Goal: Task Accomplishment & Management: Complete application form

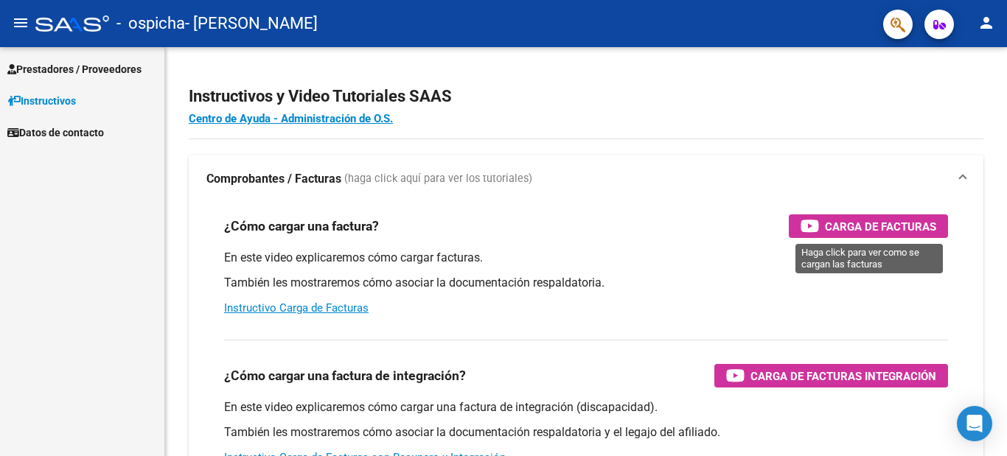
click at [861, 230] on span "Carga de Facturas" at bounding box center [880, 227] width 111 height 18
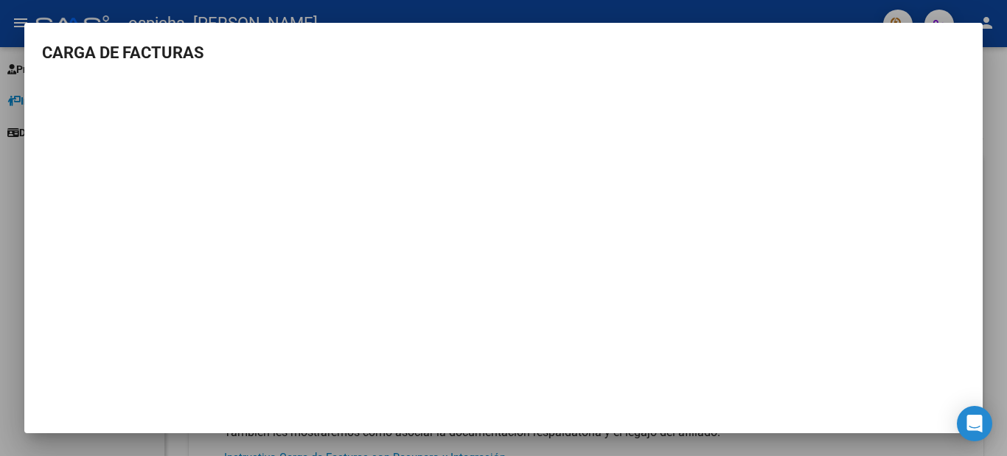
click at [1004, 92] on div at bounding box center [503, 228] width 1007 height 456
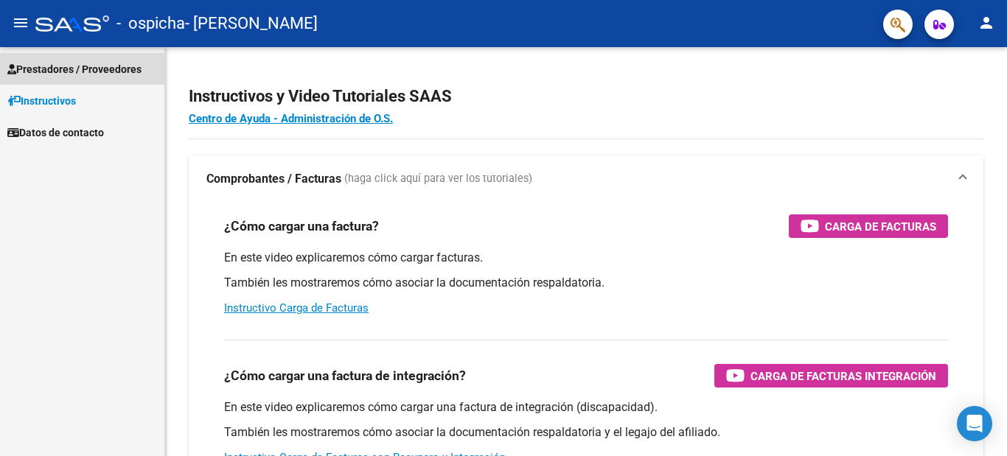
click at [116, 65] on span "Prestadores / Proveedores" at bounding box center [74, 69] width 134 height 16
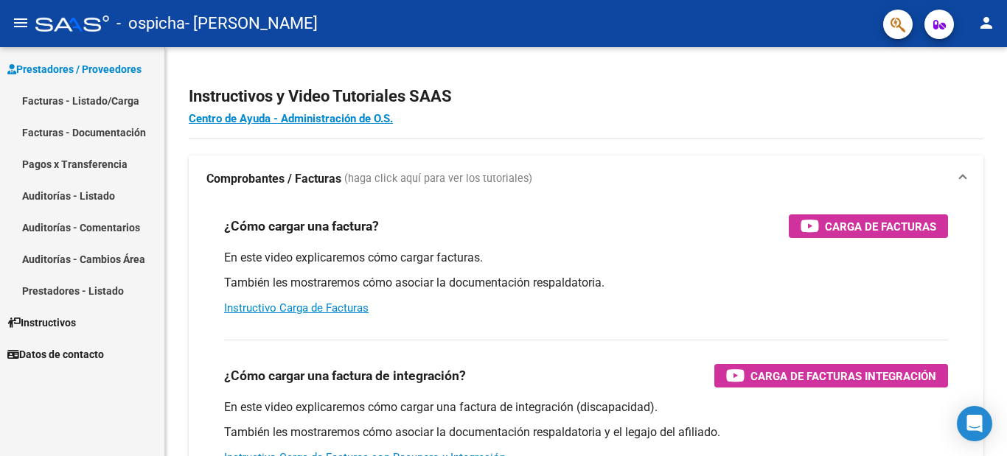
click at [107, 160] on link "Pagos x Transferencia" at bounding box center [82, 164] width 164 height 32
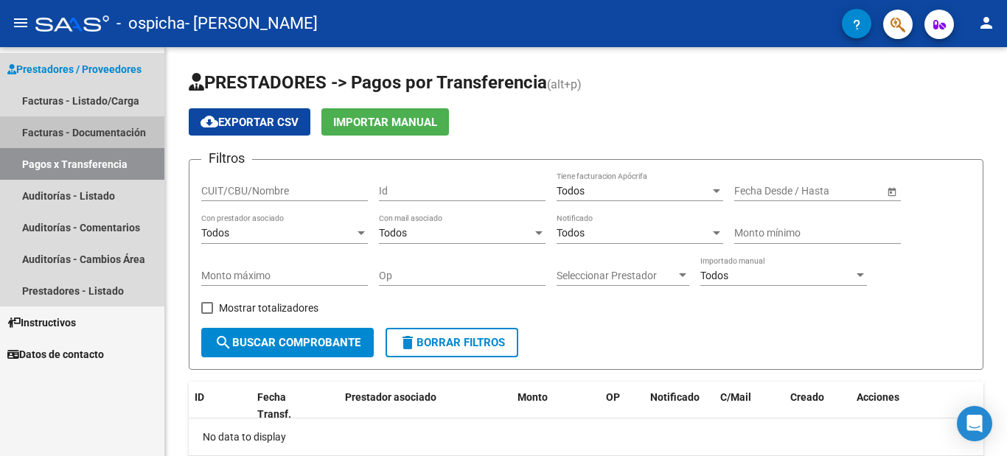
click at [85, 128] on link "Facturas - Documentación" at bounding box center [82, 133] width 164 height 32
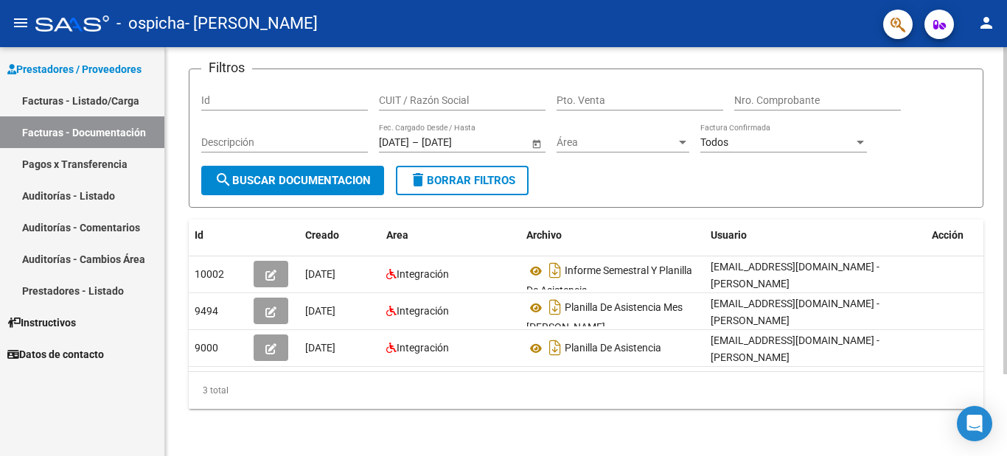
scroll to position [102, 0]
click at [1007, 315] on div at bounding box center [1006, 291] width 4 height 327
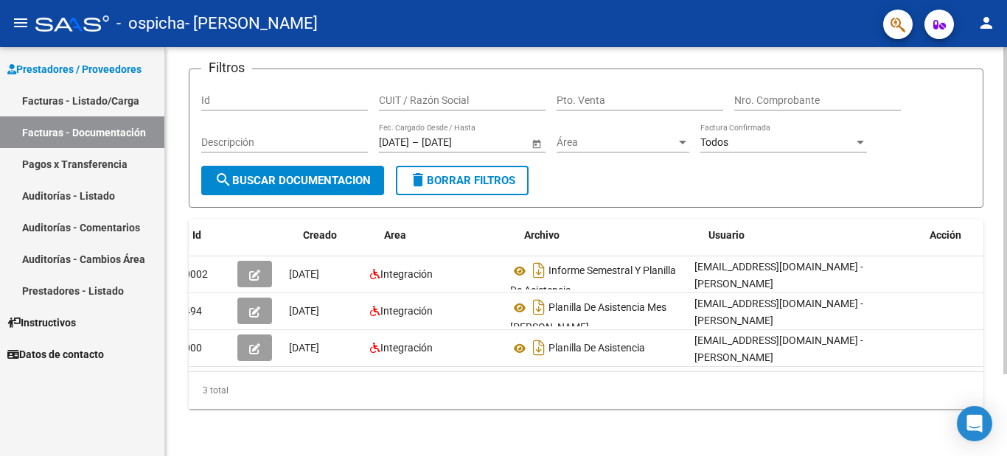
scroll to position [0, 0]
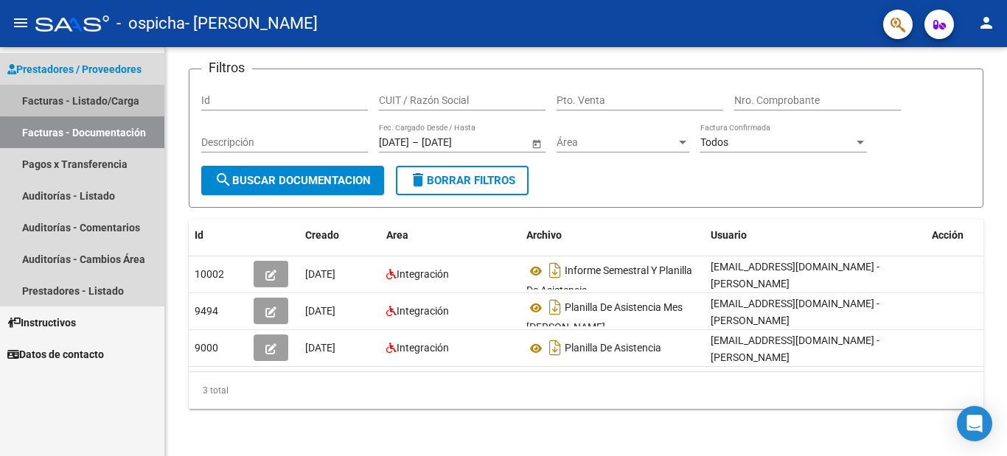
click at [126, 97] on link "Facturas - Listado/Carga" at bounding box center [82, 101] width 164 height 32
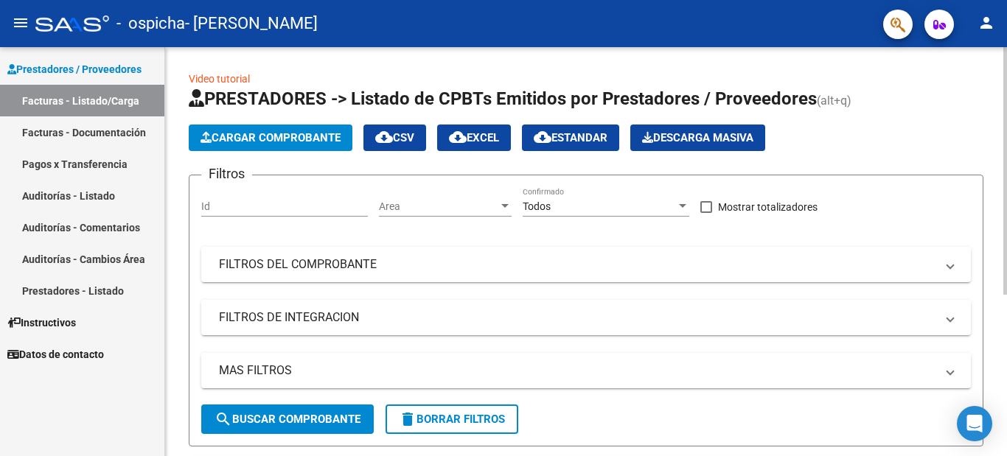
scroll to position [268, 0]
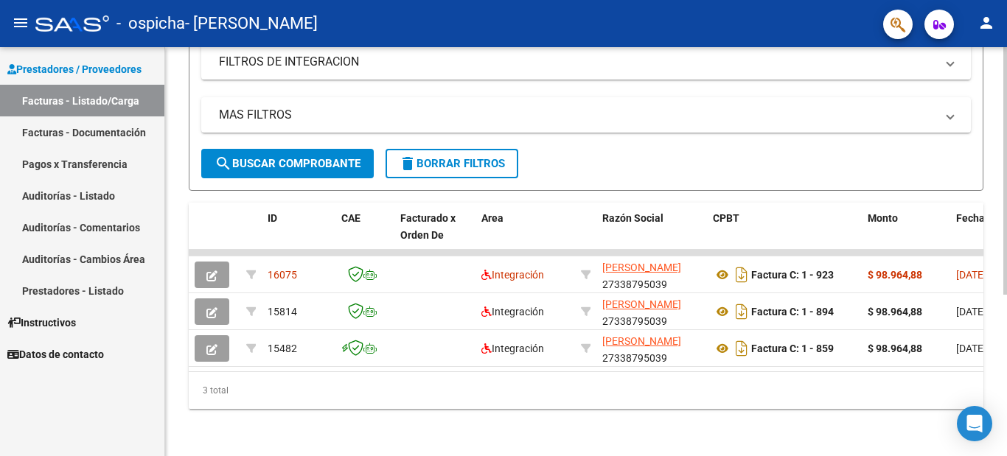
click at [1007, 349] on div at bounding box center [1006, 333] width 4 height 248
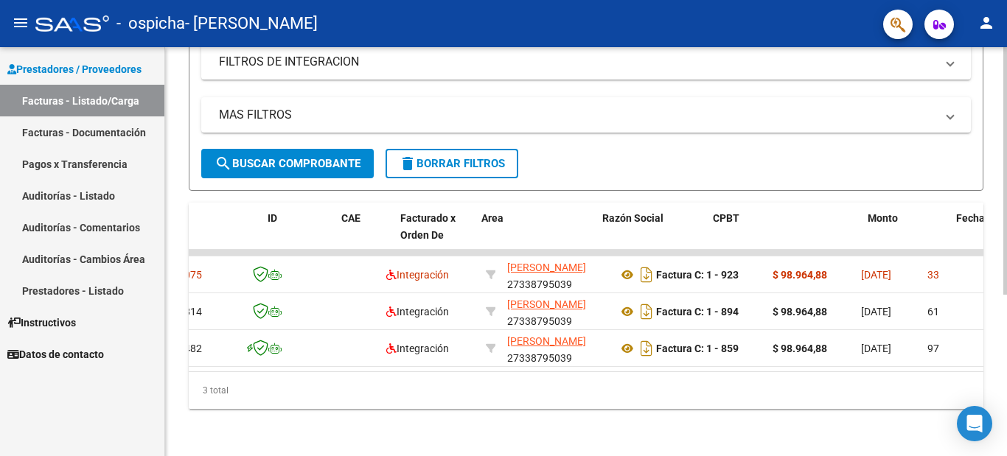
scroll to position [0, 0]
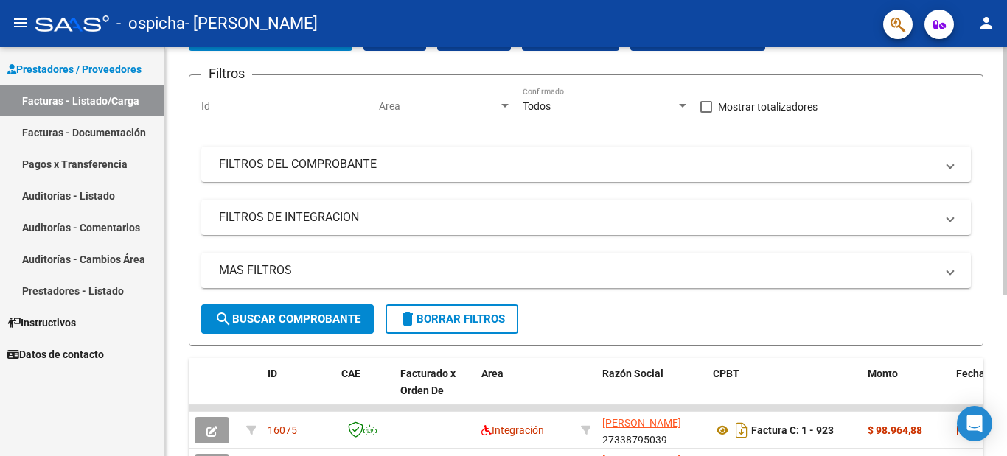
click at [1007, 232] on div at bounding box center [1006, 235] width 4 height 248
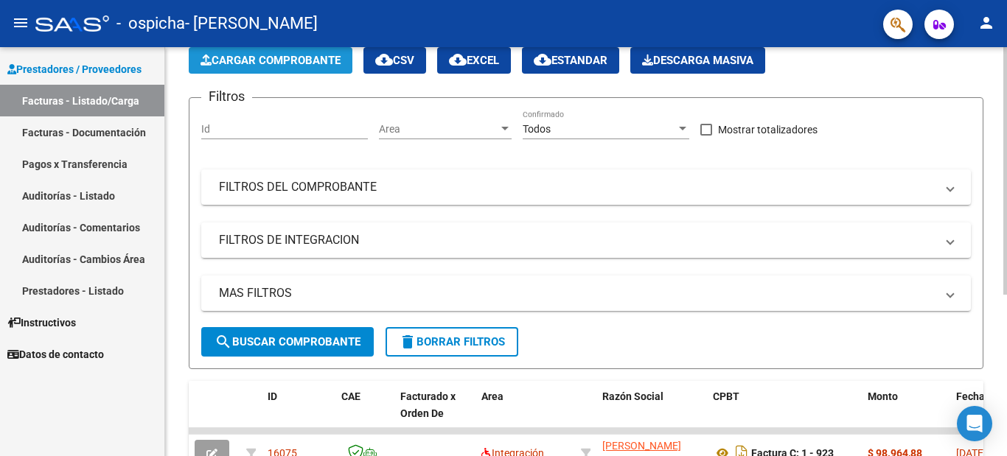
click at [303, 58] on span "Cargar Comprobante" at bounding box center [271, 60] width 140 height 13
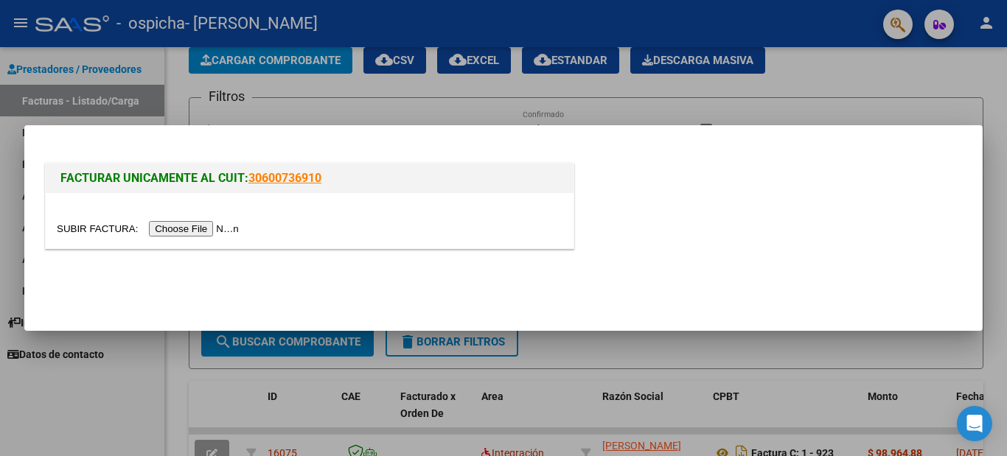
click at [220, 230] on input "file" at bounding box center [150, 228] width 187 height 15
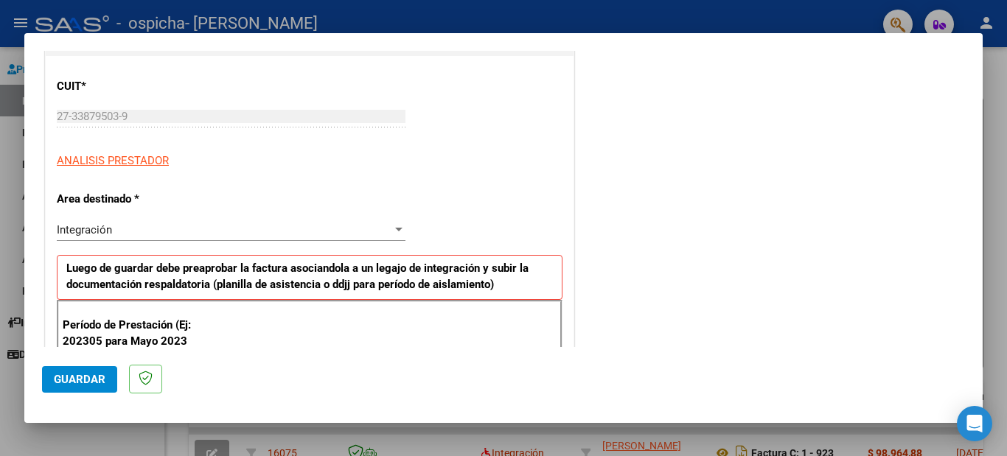
scroll to position [184, 0]
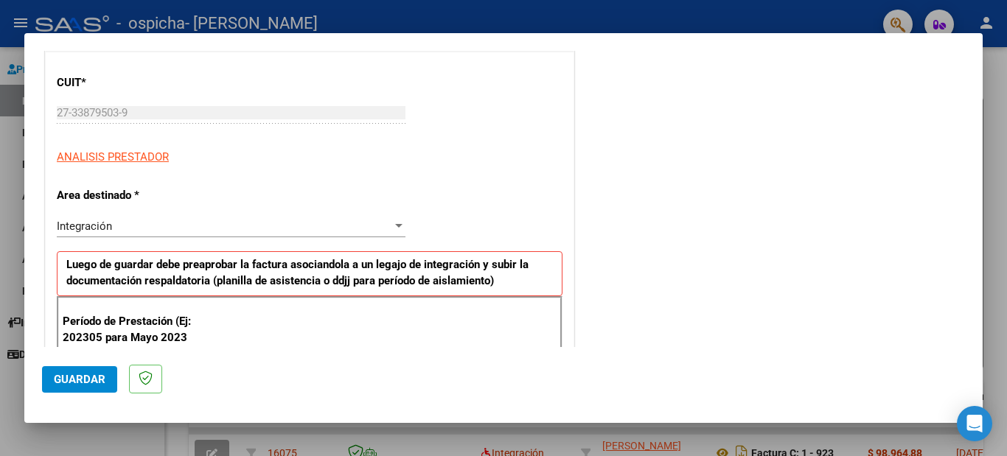
click at [986, 159] on div at bounding box center [503, 228] width 1007 height 456
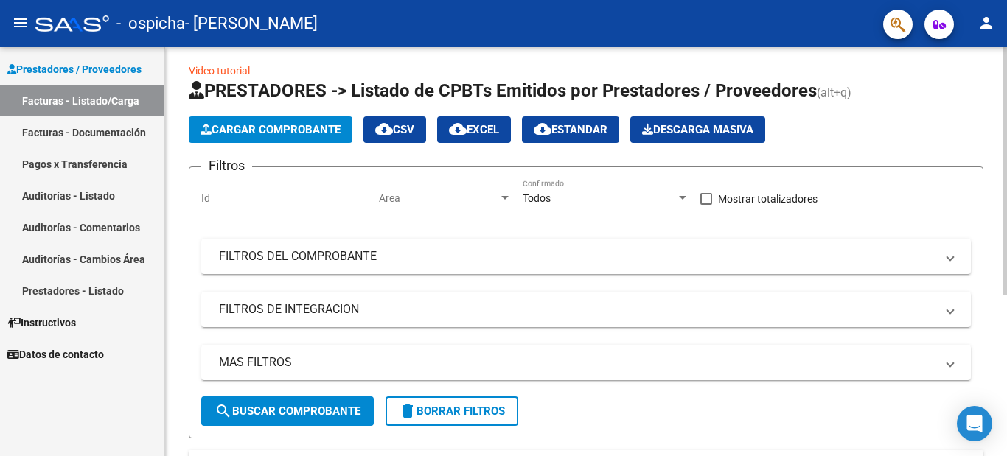
scroll to position [5, 0]
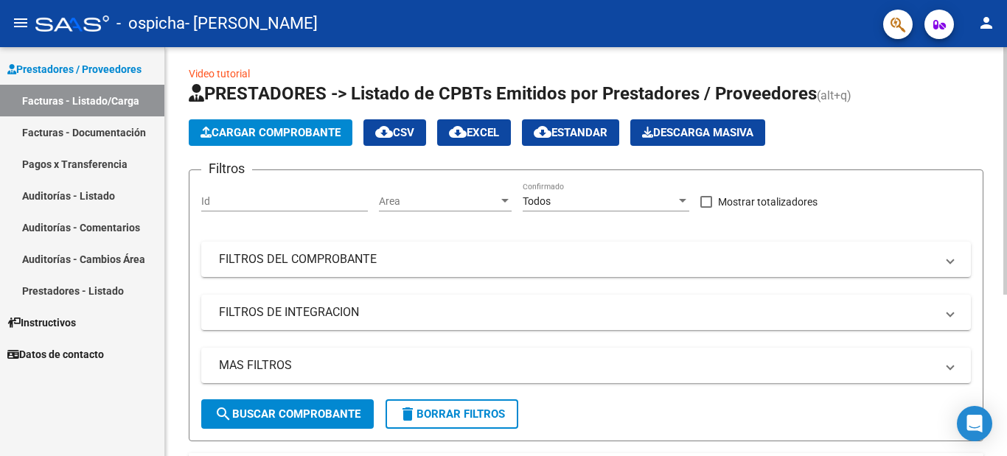
click at [1007, 160] on div at bounding box center [1006, 174] width 4 height 248
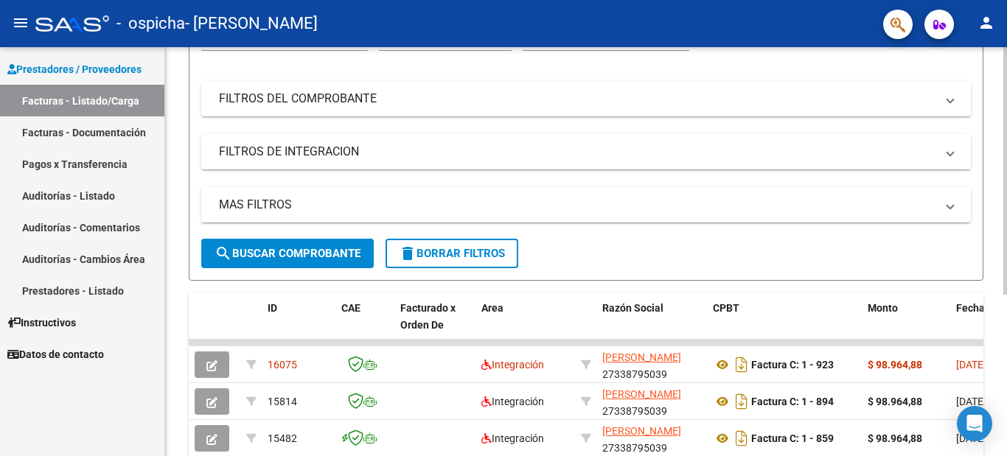
scroll to position [97, 0]
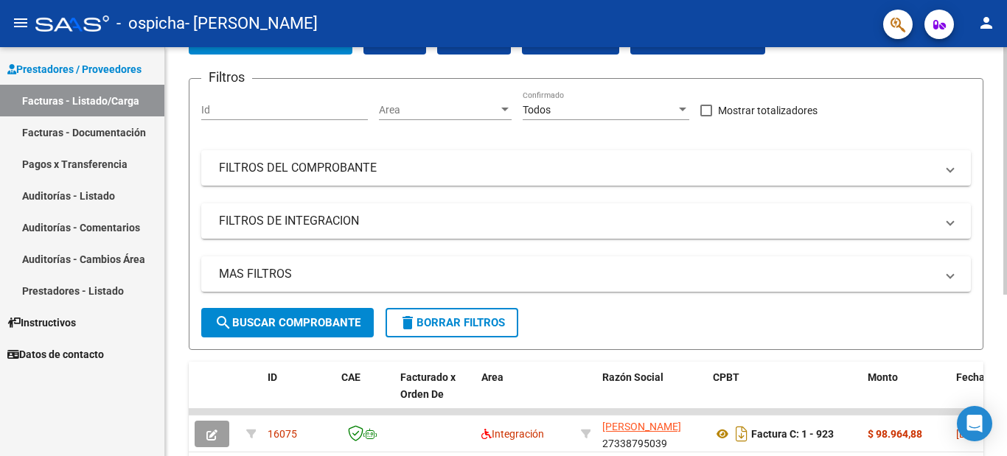
click at [1006, 220] on div at bounding box center [1006, 232] width 4 height 248
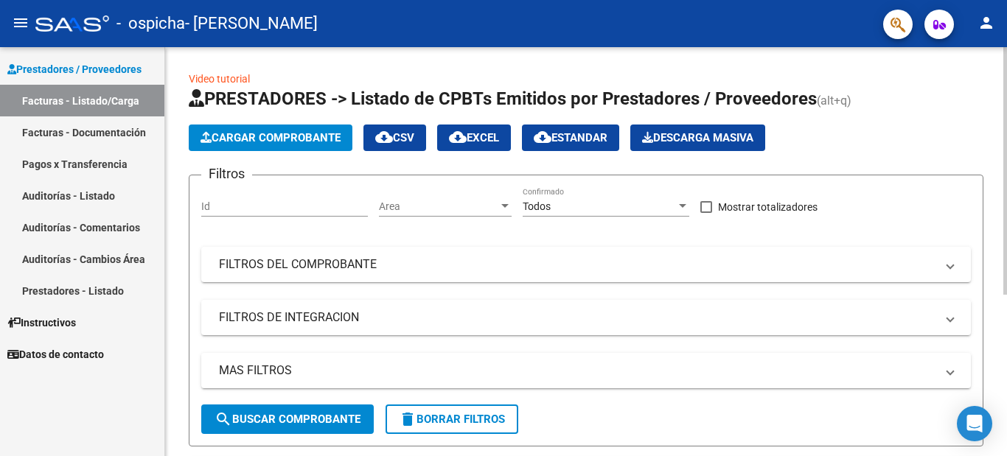
click at [1007, 177] on div at bounding box center [1006, 171] width 4 height 248
click at [310, 128] on button "Cargar Comprobante" at bounding box center [271, 138] width 164 height 27
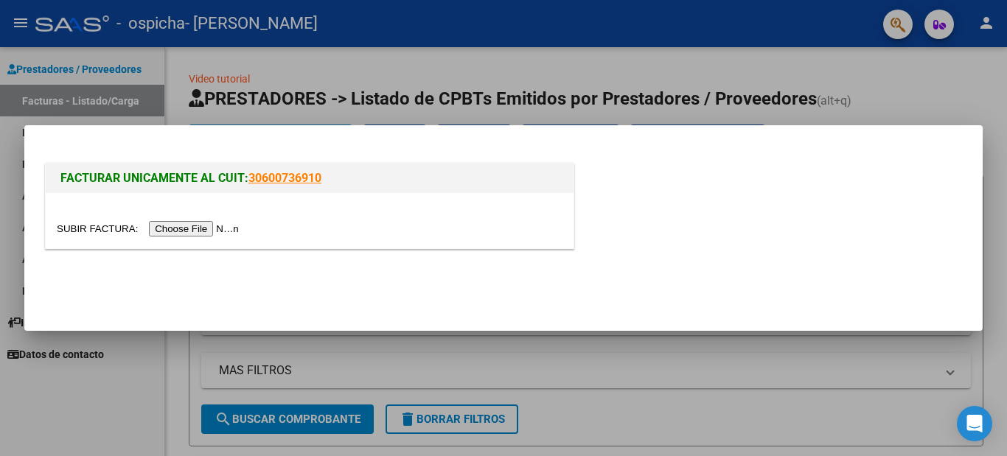
click at [202, 222] on input "file" at bounding box center [150, 228] width 187 height 15
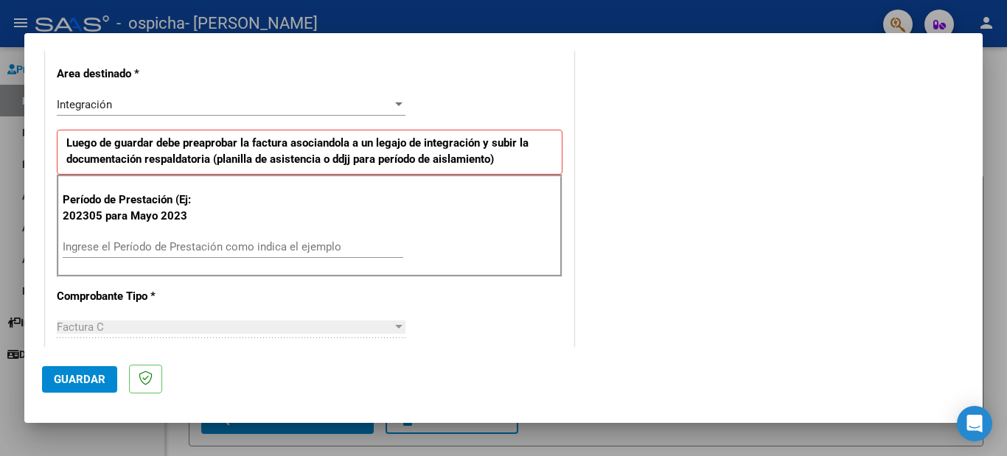
scroll to position [298, 0]
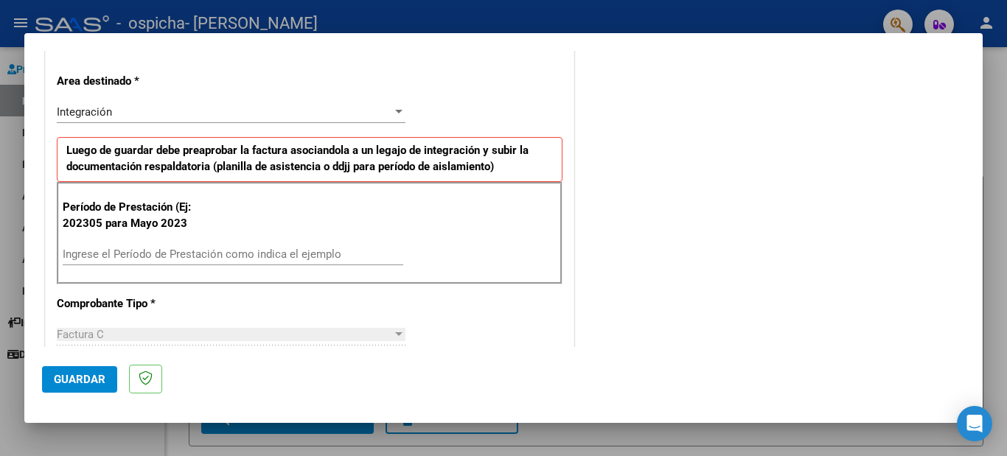
click at [234, 248] on input "Ingrese el Período de Prestación como indica el ejemplo" at bounding box center [233, 254] width 341 height 13
type input "202507"
click at [159, 355] on mat-dialog-actions "Guardar" at bounding box center [503, 376] width 923 height 58
click at [197, 341] on div "Factura C Seleccionar Tipo" at bounding box center [231, 335] width 349 height 22
click at [73, 381] on span "Guardar" at bounding box center [80, 379] width 52 height 13
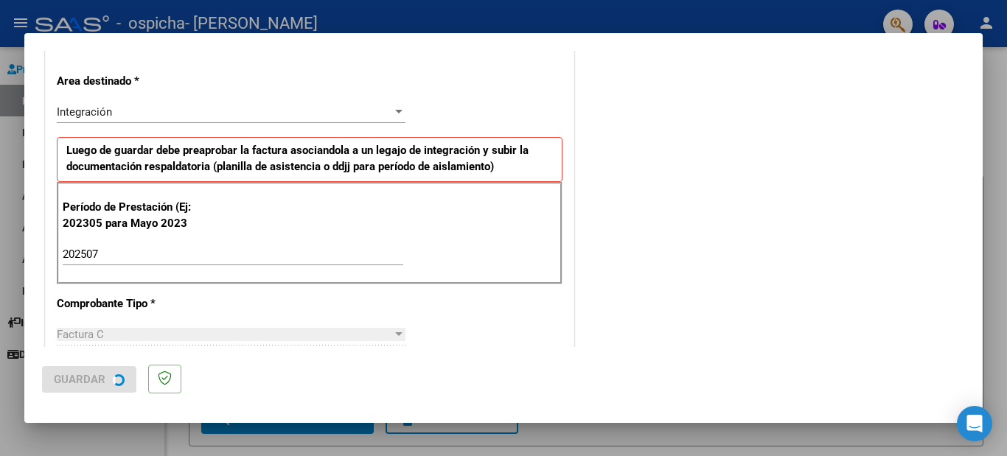
scroll to position [0, 0]
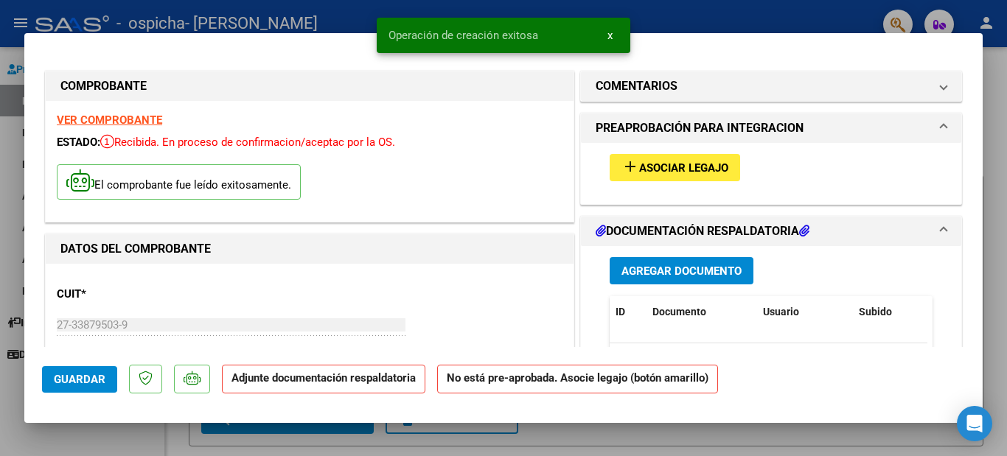
click at [633, 159] on mat-icon "add" at bounding box center [631, 167] width 18 height 18
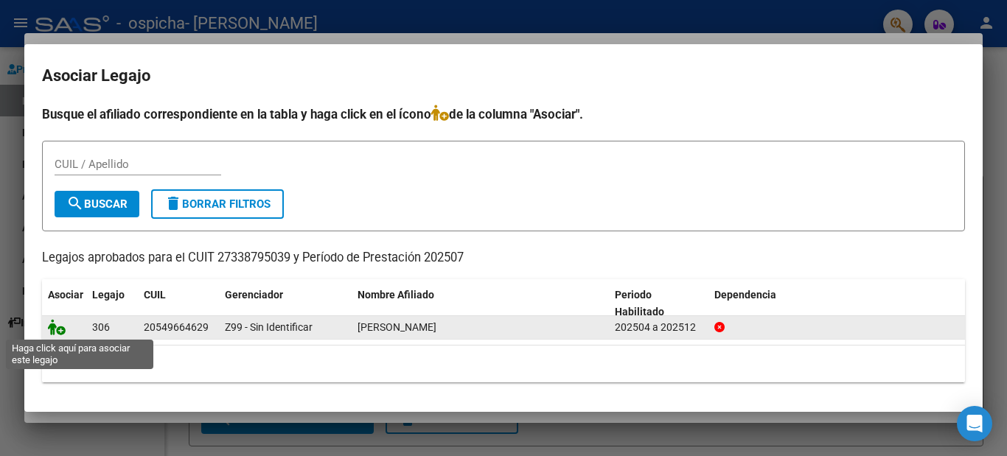
click at [52, 327] on icon at bounding box center [57, 327] width 18 height 16
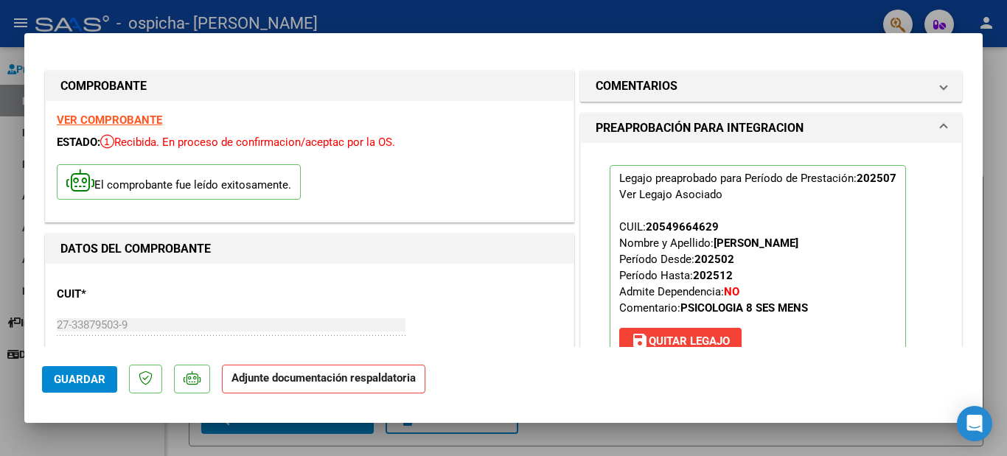
drag, startPoint x: 304, startPoint y: 391, endPoint x: 265, endPoint y: 379, distance: 40.8
click at [265, 379] on strong "Adjunte documentación respaldatoria" at bounding box center [324, 378] width 184 height 13
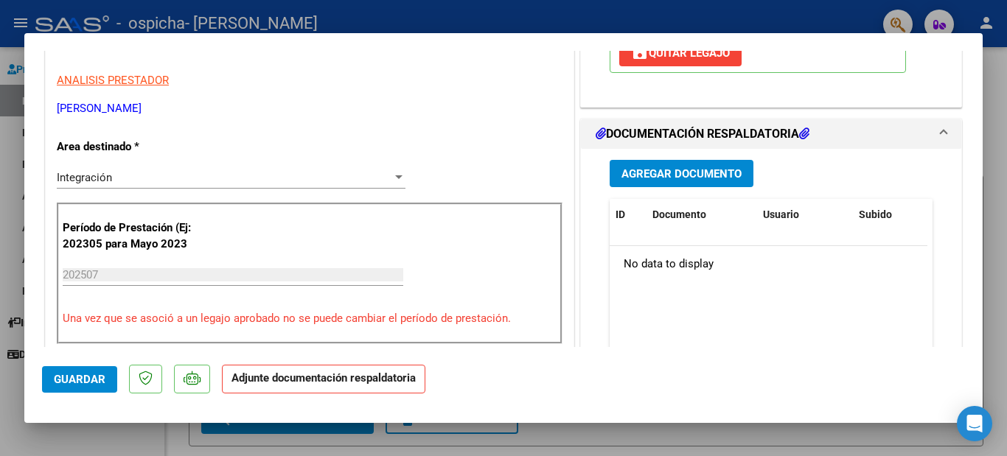
scroll to position [292, 0]
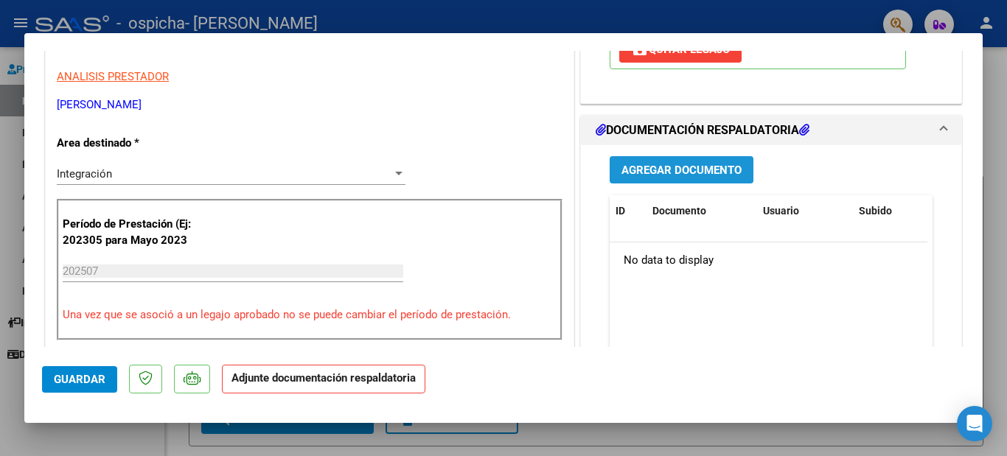
click at [736, 170] on button "Agregar Documento" at bounding box center [682, 169] width 144 height 27
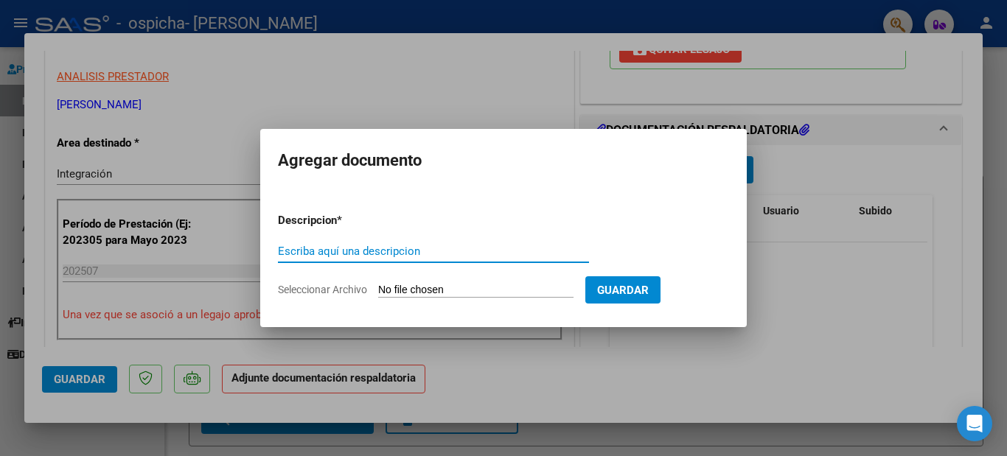
type input "l"
type input "Planilla de asistencia mes de julio 2025"
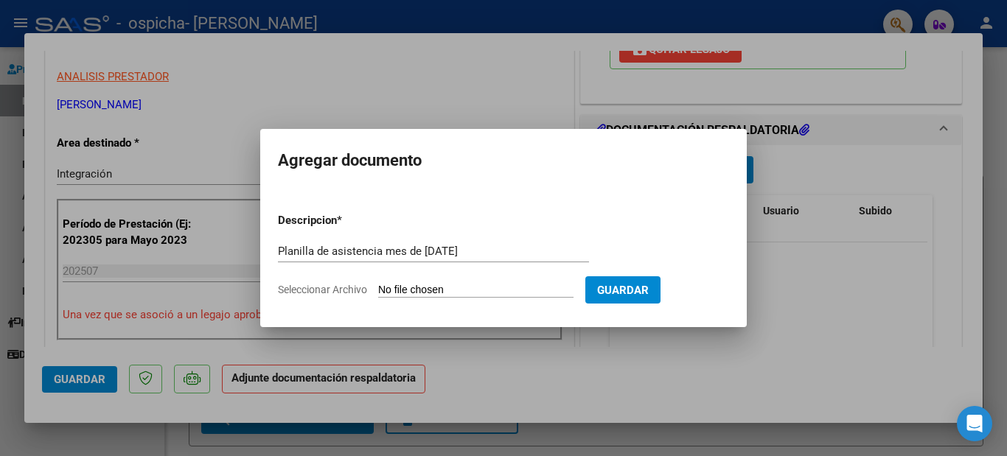
click at [346, 288] on span "Seleccionar Archivo" at bounding box center [322, 290] width 89 height 12
click at [378, 288] on input "Seleccionar Archivo" at bounding box center [475, 291] width 195 height 14
type input "C:\fakepath\asistencia julio Bruno Giménez .pdf"
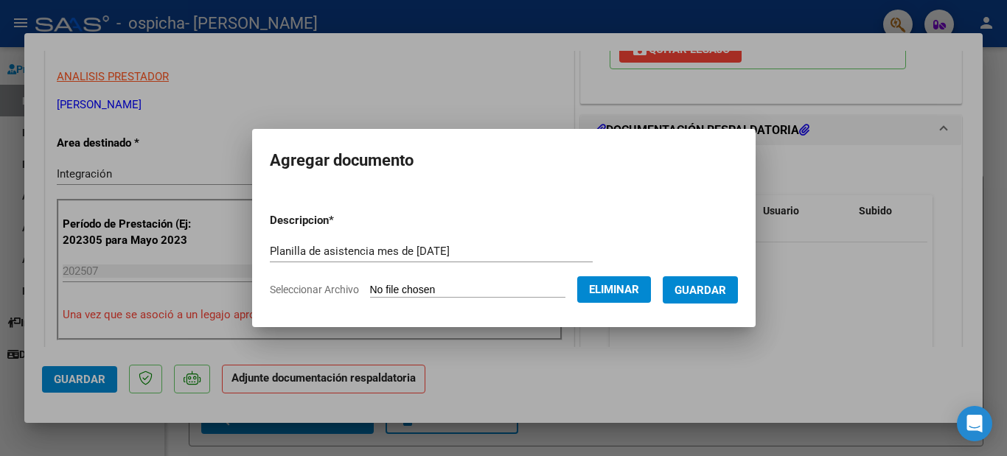
click at [724, 291] on span "Guardar" at bounding box center [701, 290] width 52 height 13
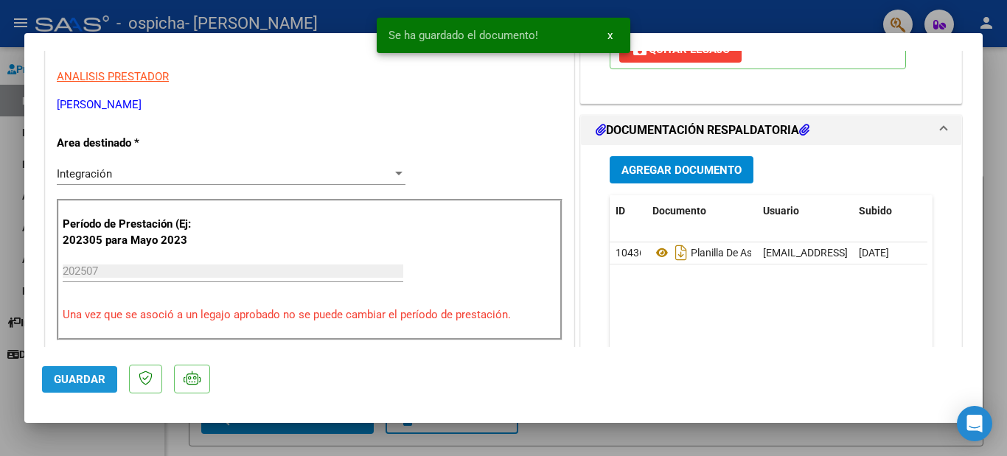
click at [61, 383] on span "Guardar" at bounding box center [80, 379] width 52 height 13
click at [998, 152] on div at bounding box center [503, 228] width 1007 height 456
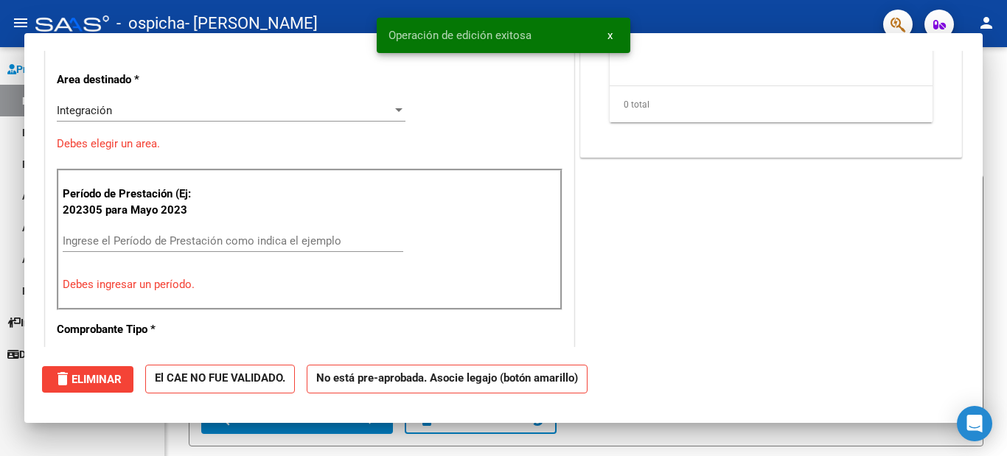
scroll to position [0, 0]
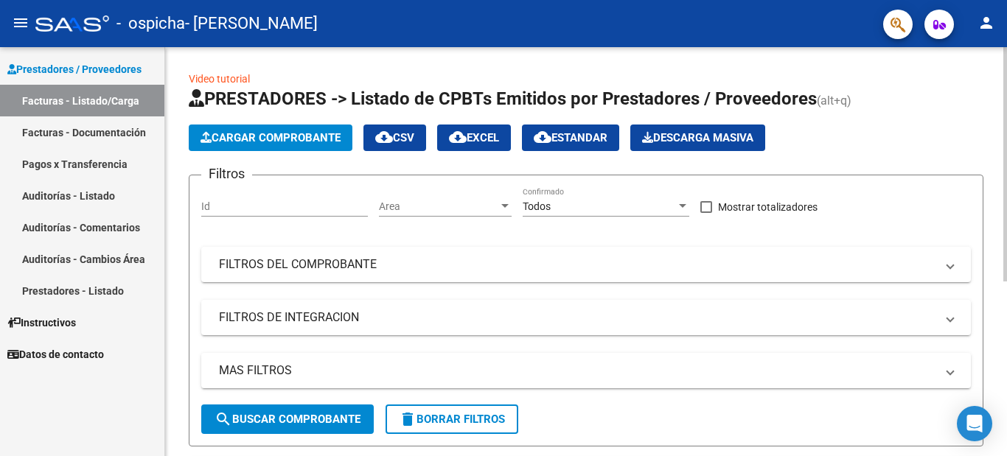
click at [984, 105] on div "Video tutorial PRESTADORES -> Listado de CPBTs Emitidos por Prestadores / Prove…" at bounding box center [586, 398] width 842 height 702
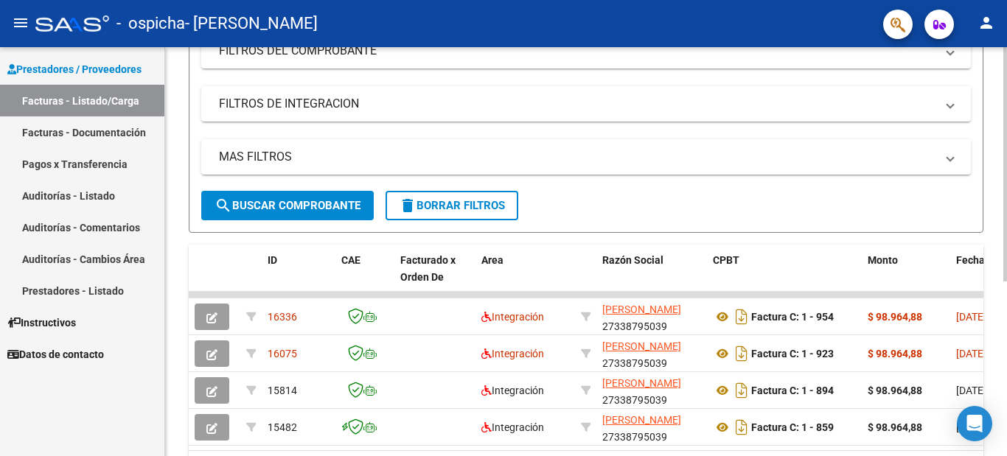
scroll to position [305, 0]
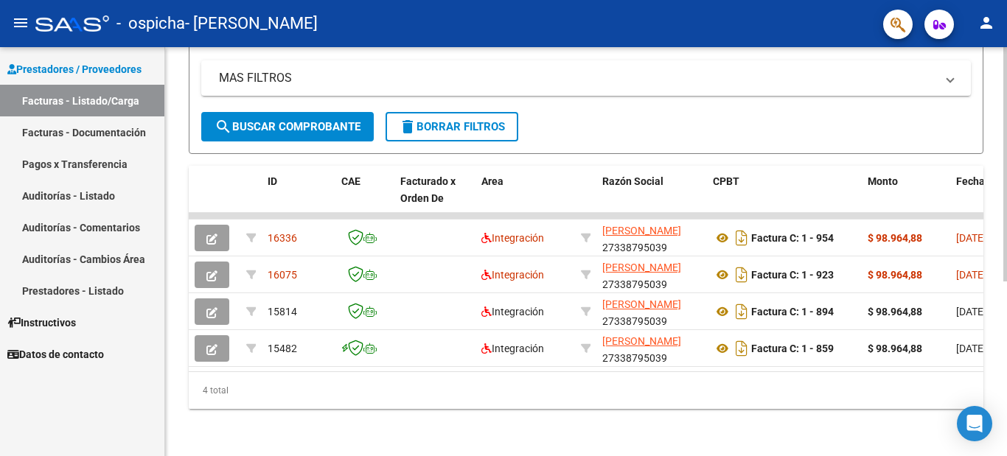
click at [1007, 310] on div at bounding box center [1006, 339] width 4 height 234
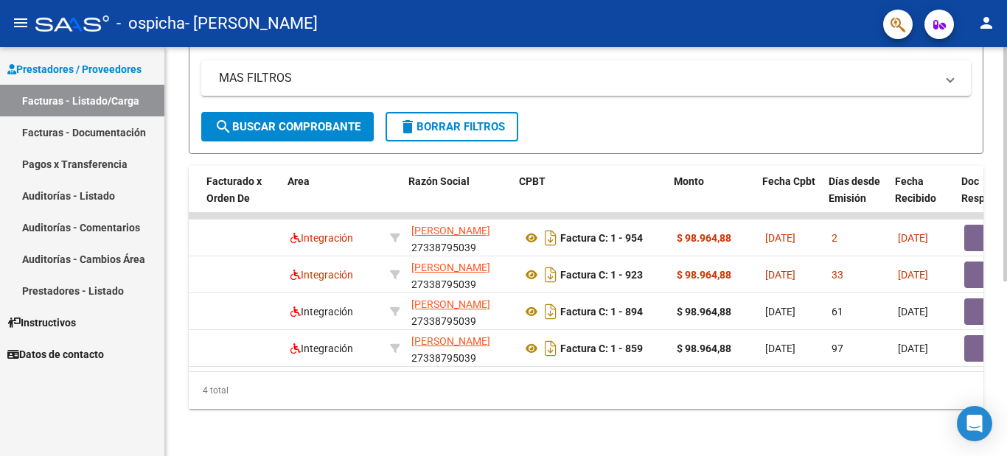
scroll to position [0, 194]
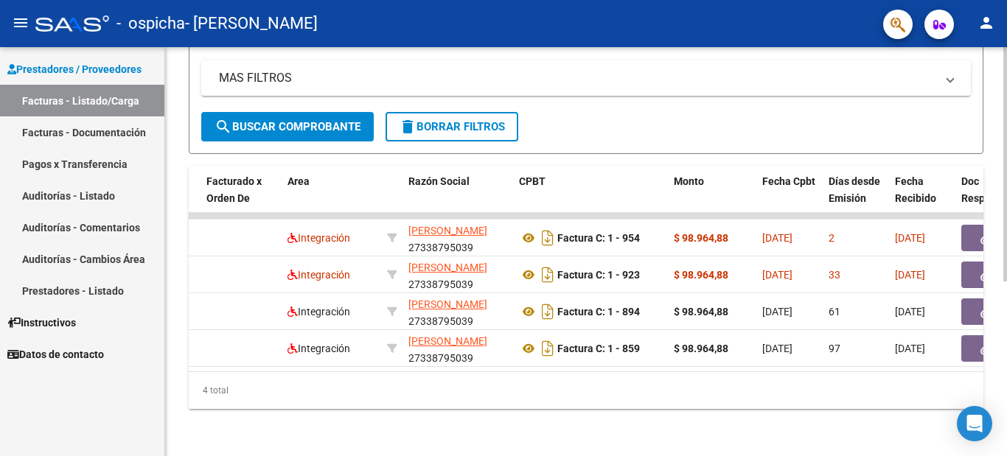
click at [368, 378] on div "4 total" at bounding box center [586, 390] width 795 height 37
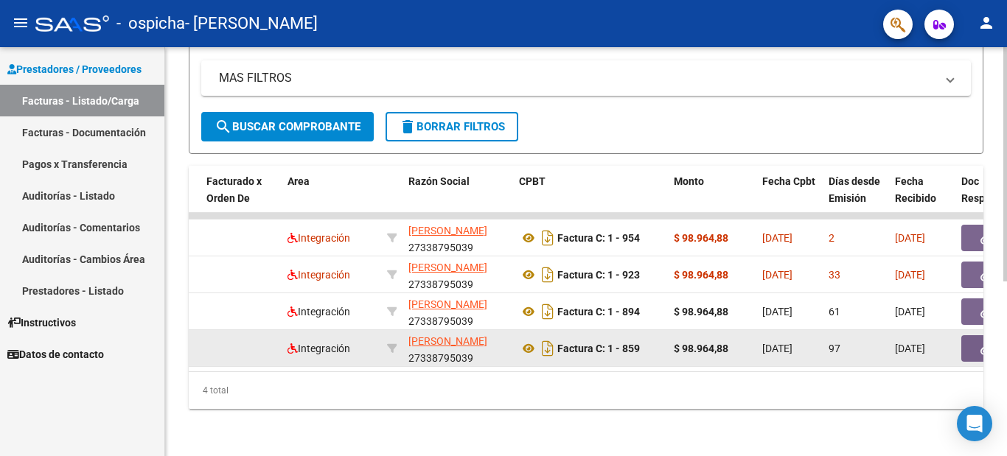
drag, startPoint x: 368, startPoint y: 378, endPoint x: 455, endPoint y: 351, distance: 91.0
click at [455, 351] on div "ID CAE Facturado x Orden De Area Razón Social CPBT Monto Fecha Cpbt Días desde …" at bounding box center [586, 287] width 795 height 243
click at [456, 350] on app-link-go-to "[PERSON_NAME]" at bounding box center [448, 341] width 79 height 17
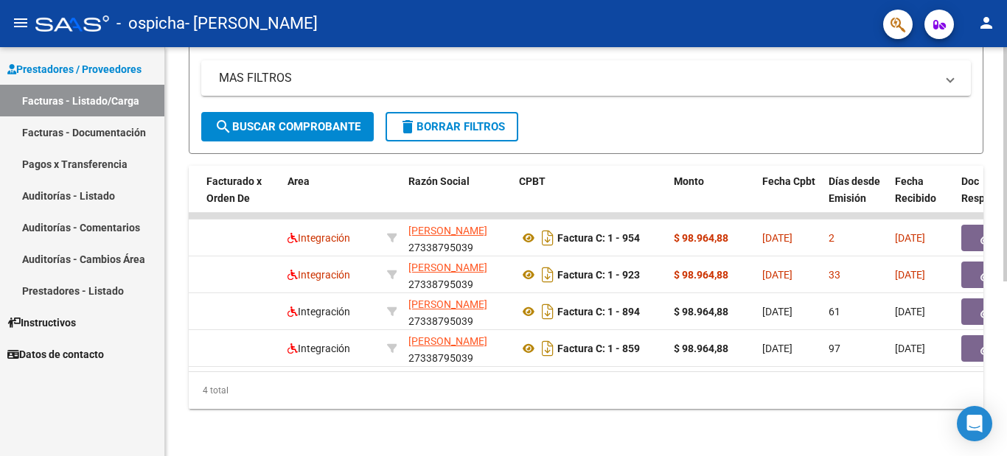
click at [476, 383] on div "4 total" at bounding box center [586, 390] width 795 height 37
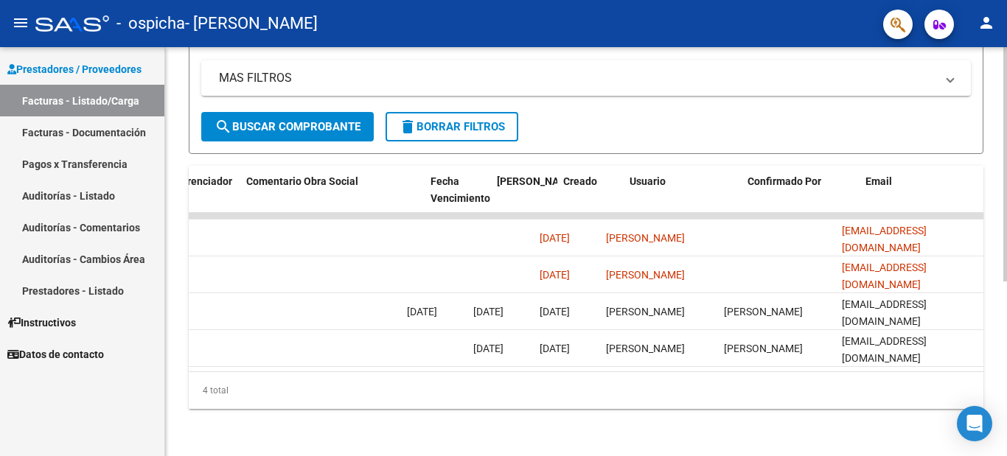
scroll to position [0, 0]
